Goal: Task Accomplishment & Management: Manage account settings

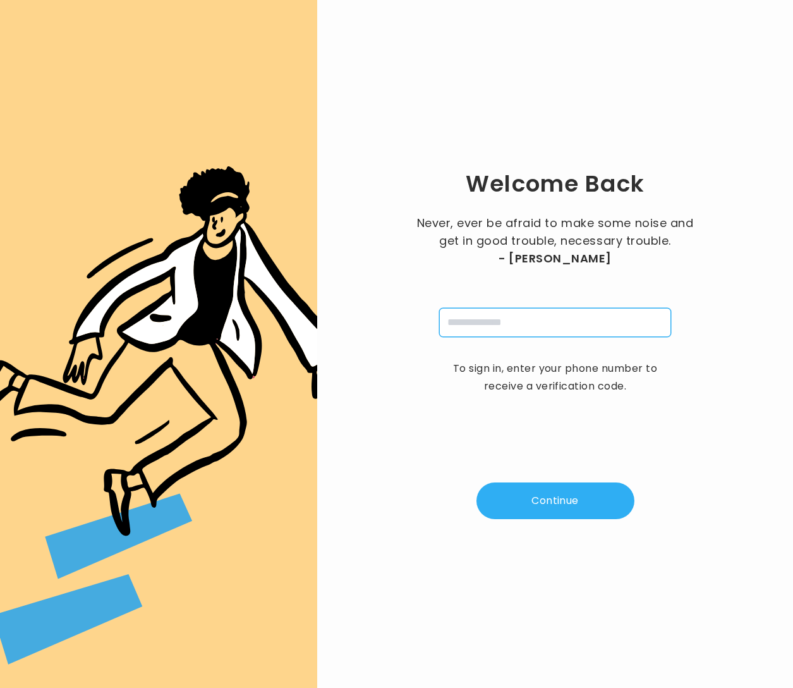
click at [525, 327] on input "tel" at bounding box center [555, 322] width 232 height 29
type input "**********"
click at [541, 505] on button "Continue" at bounding box center [556, 500] width 158 height 37
type input "*"
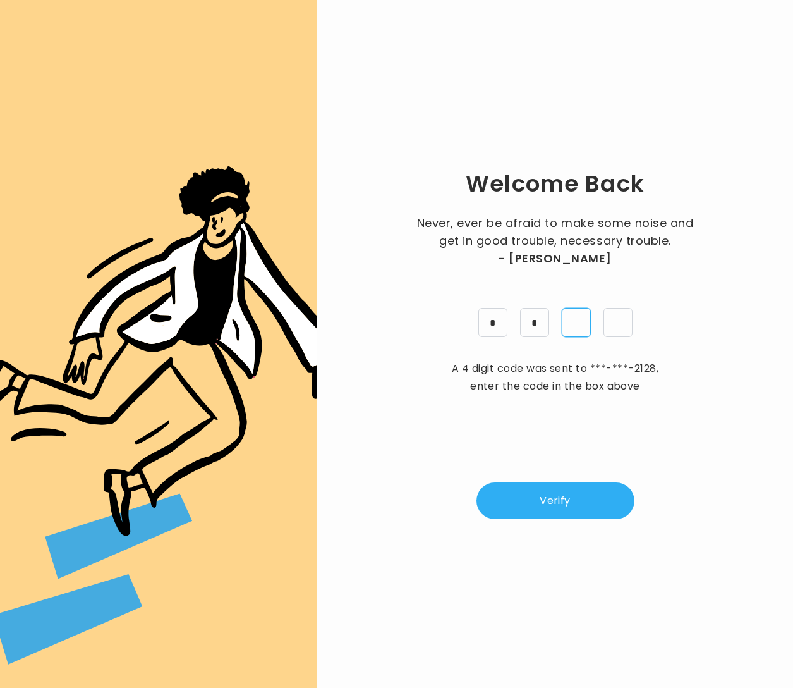
type input "*"
click at [592, 510] on button "Verify" at bounding box center [556, 500] width 158 height 37
